Goal: Navigation & Orientation: Find specific page/section

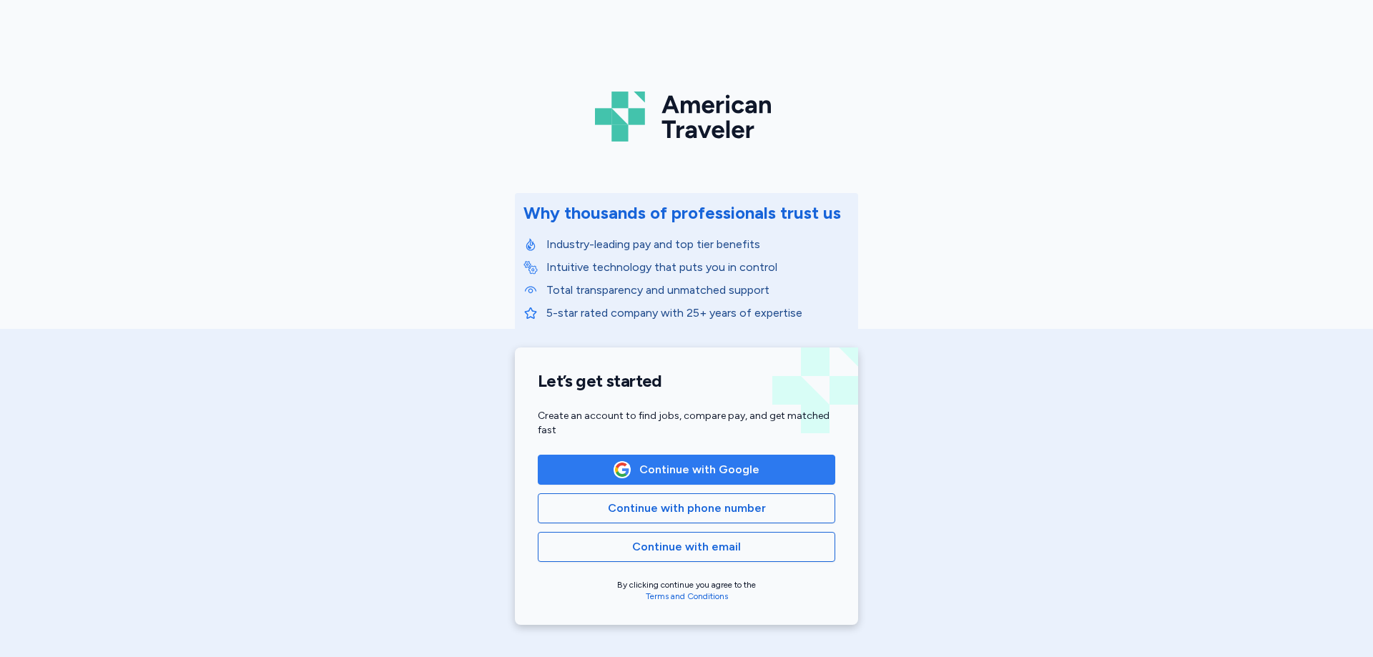
click at [695, 469] on span "Continue with Google" at bounding box center [699, 469] width 120 height 17
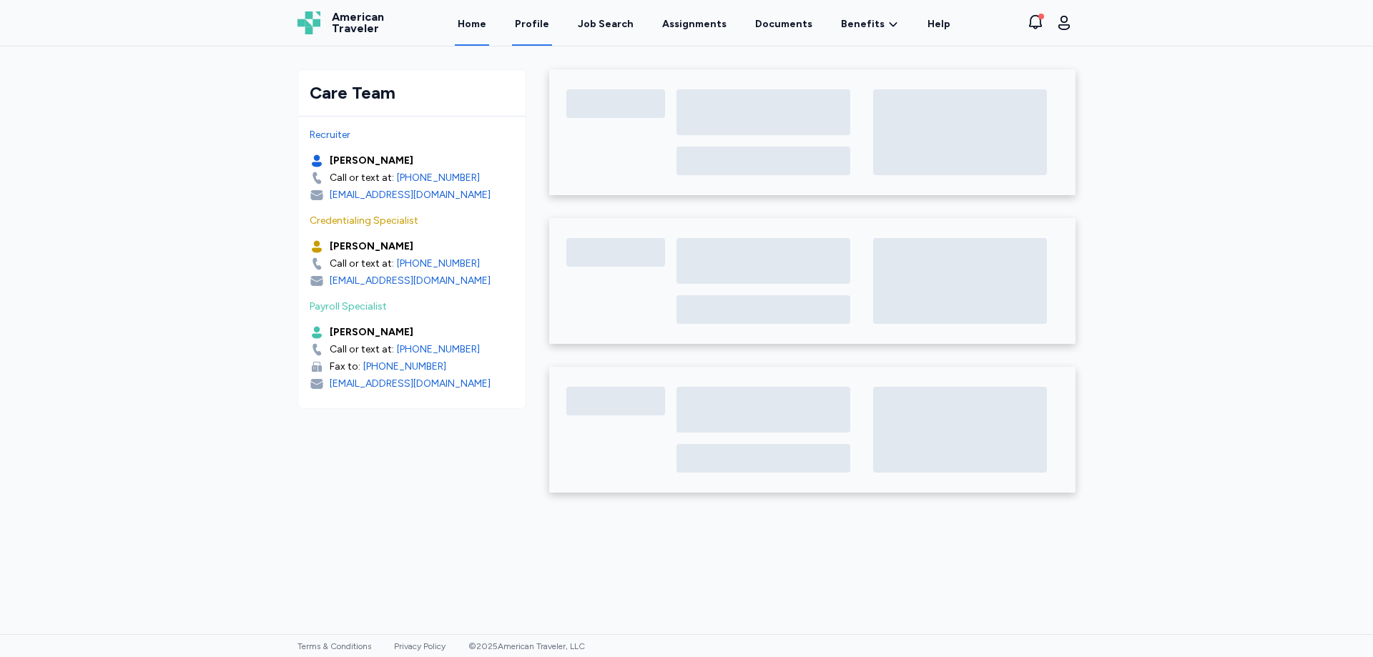
click at [536, 24] on link "Profile" at bounding box center [532, 23] width 40 height 44
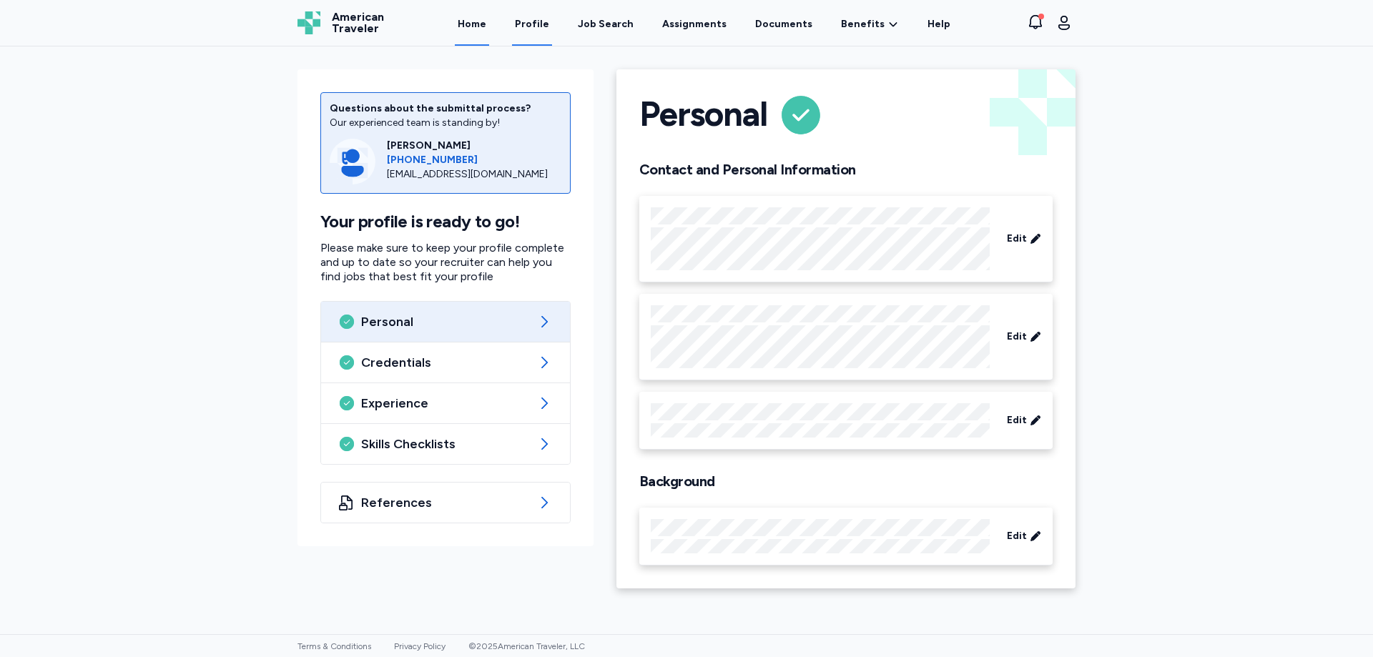
click at [480, 26] on link "Home" at bounding box center [472, 23] width 34 height 44
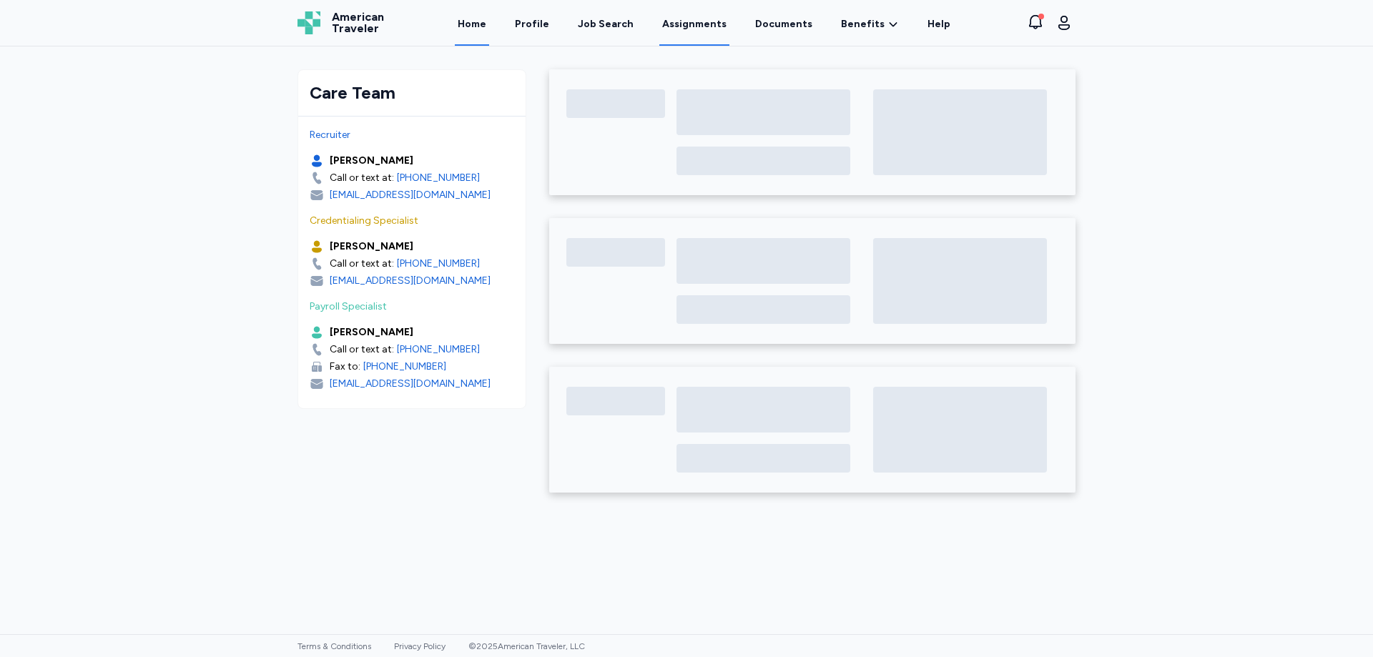
click at [709, 21] on link "Assignments" at bounding box center [694, 23] width 70 height 44
